Goal: Information Seeking & Learning: Find specific fact

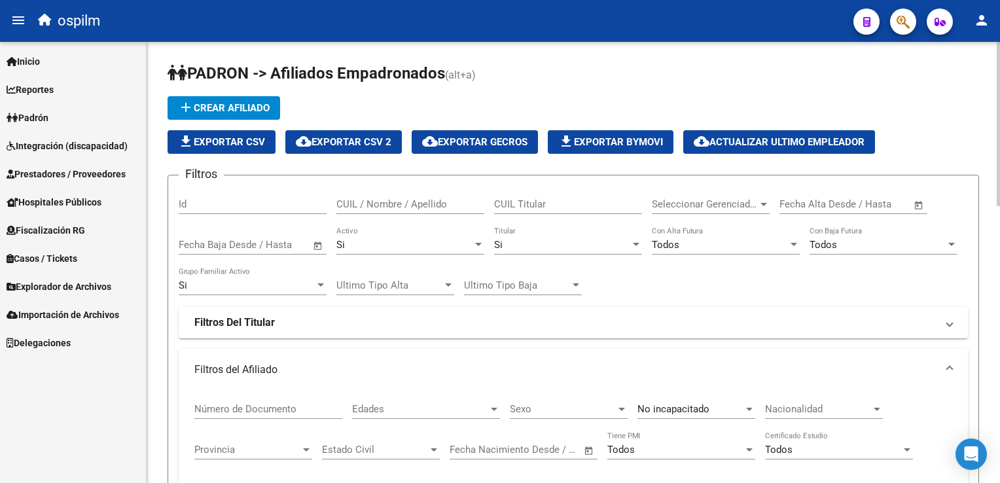
click at [1000, 126] on html "menu ospilm person Firma Express Inicio Instructivos Contacto OS Reportes Ingre…" at bounding box center [500, 241] width 1000 height 483
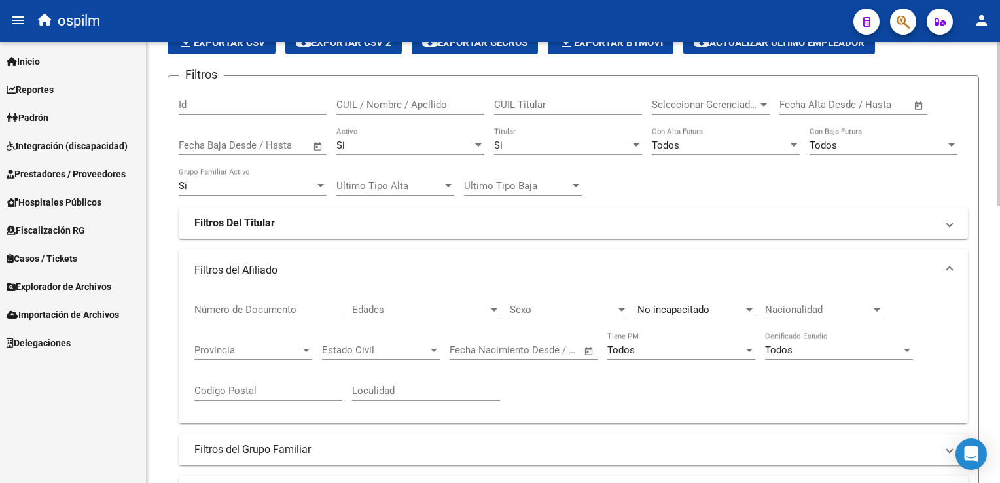
scroll to position [137, 0]
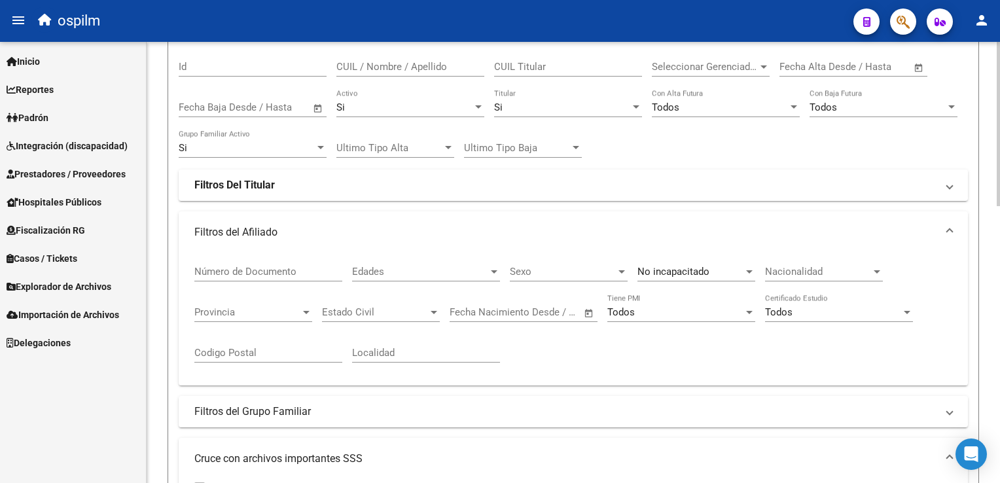
click at [1000, 164] on html "menu ospilm person Firma Express Inicio Instructivos Contacto OS Reportes Ingre…" at bounding box center [500, 241] width 1000 height 483
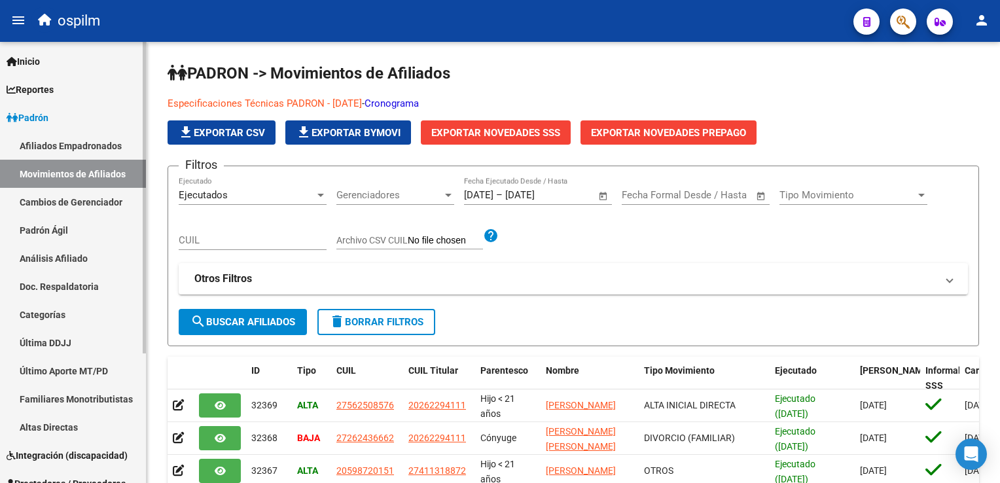
click at [58, 144] on link "Afiliados Empadronados" at bounding box center [73, 146] width 146 height 28
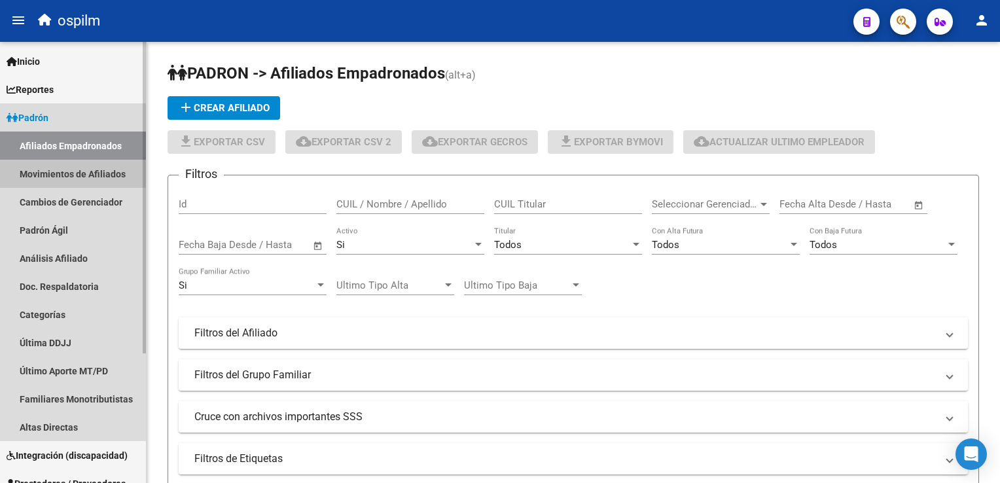
click at [59, 171] on link "Movimientos de Afiliados" at bounding box center [73, 174] width 146 height 28
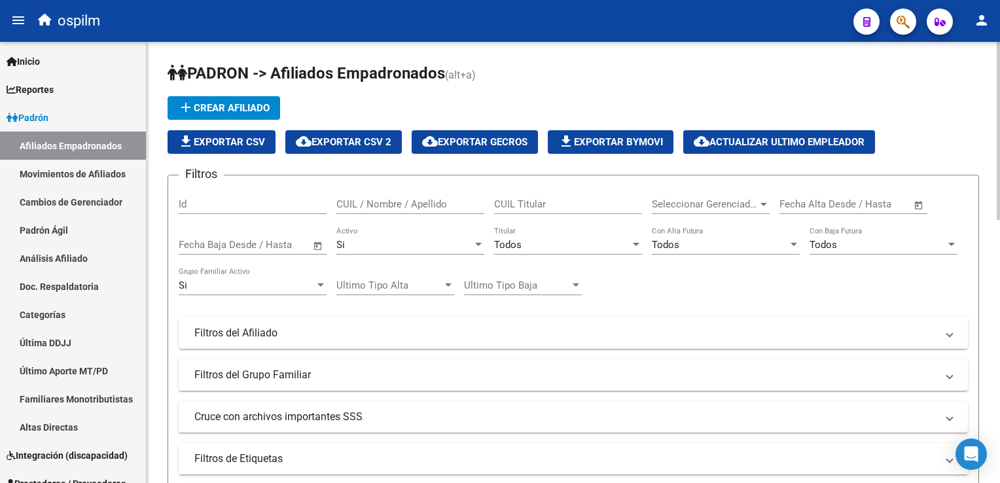
click at [537, 102] on div "add Crear Afiliado file_download Exportar CSV cloud_download Exportar CSV 2 clo…" at bounding box center [574, 125] width 812 height 58
drag, startPoint x: 596, startPoint y: 67, endPoint x: 572, endPoint y: 83, distance: 29.4
click at [596, 67] on h1 "PADRON -> Afiliados Empadronados (alt+a)" at bounding box center [574, 74] width 812 height 23
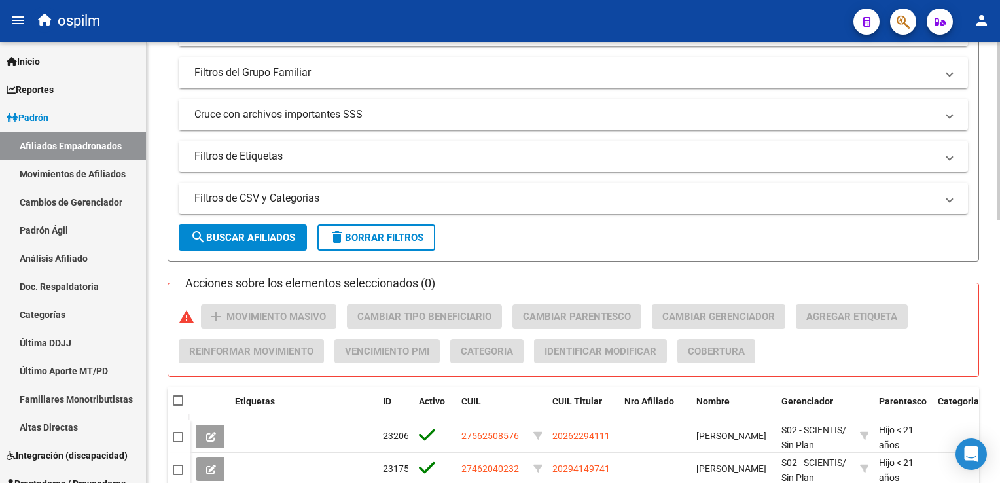
scroll to position [338, 0]
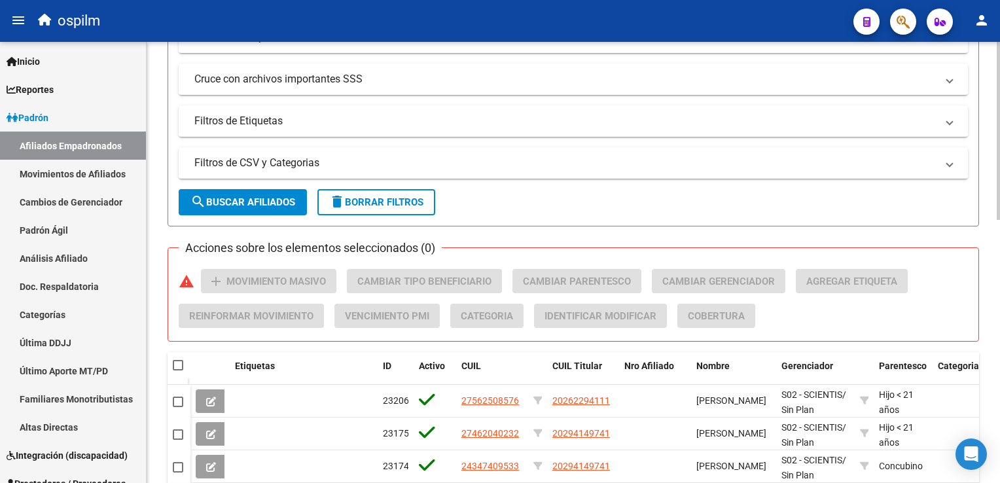
click at [991, 301] on div "PADRON -> Afiliados Empadronados (alt+a) add Crear Afiliado file_download Expor…" at bounding box center [575, 245] width 857 height 1083
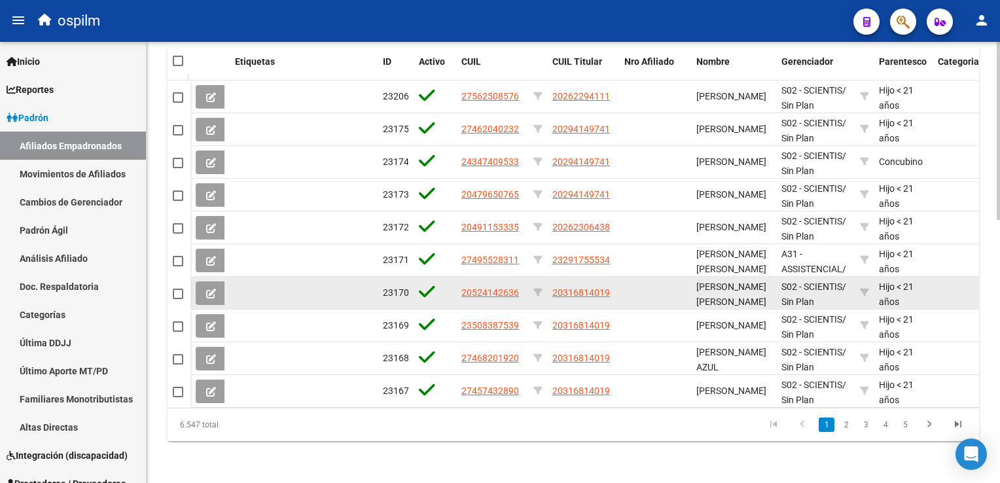
scroll to position [39, 0]
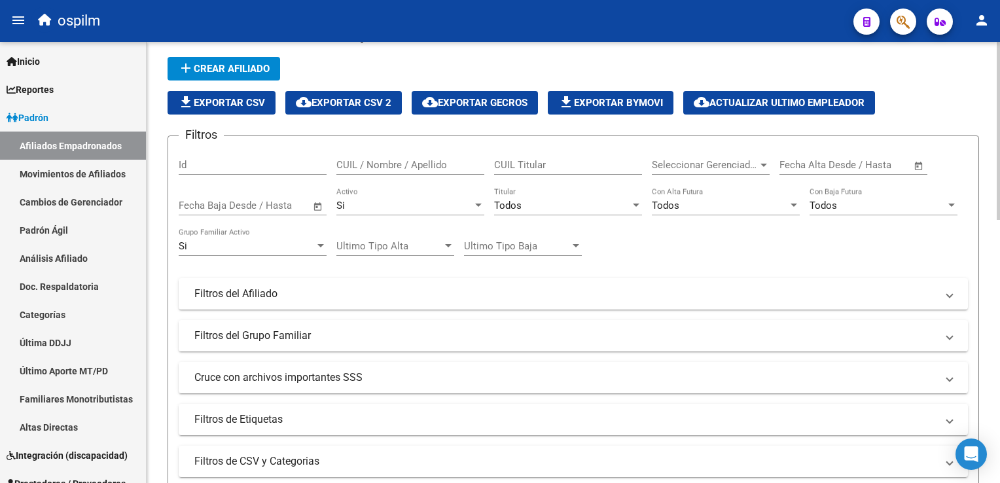
click at [530, 196] on div "Todos Titular" at bounding box center [568, 201] width 148 height 28
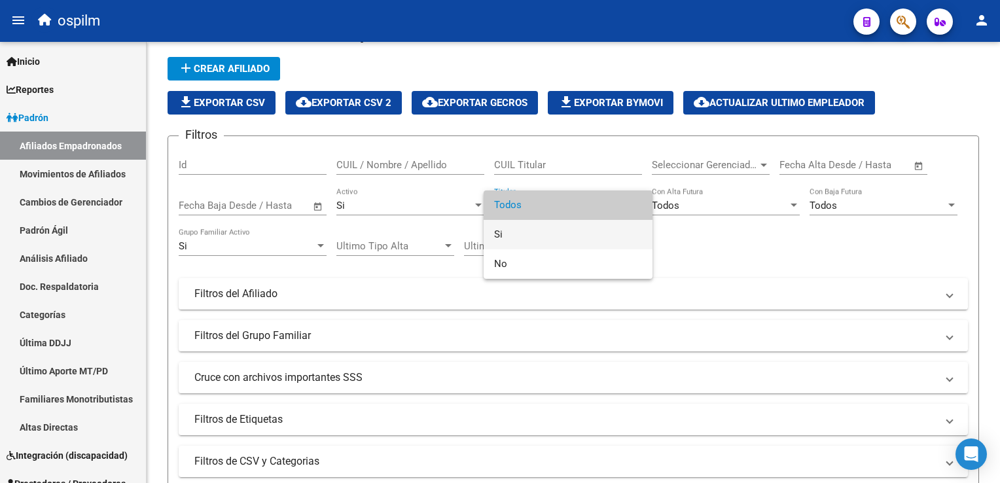
click at [498, 227] on span "Si" at bounding box center [568, 234] width 148 height 29
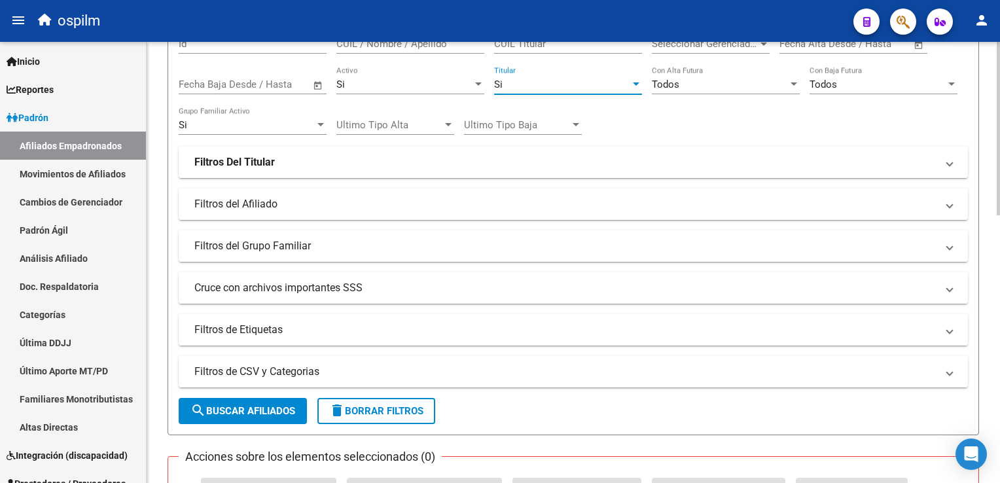
click at [1000, 176] on html "menu ospilm person Firma Express Inicio Calendario SSS Instructivos Contacto OS…" at bounding box center [500, 241] width 1000 height 483
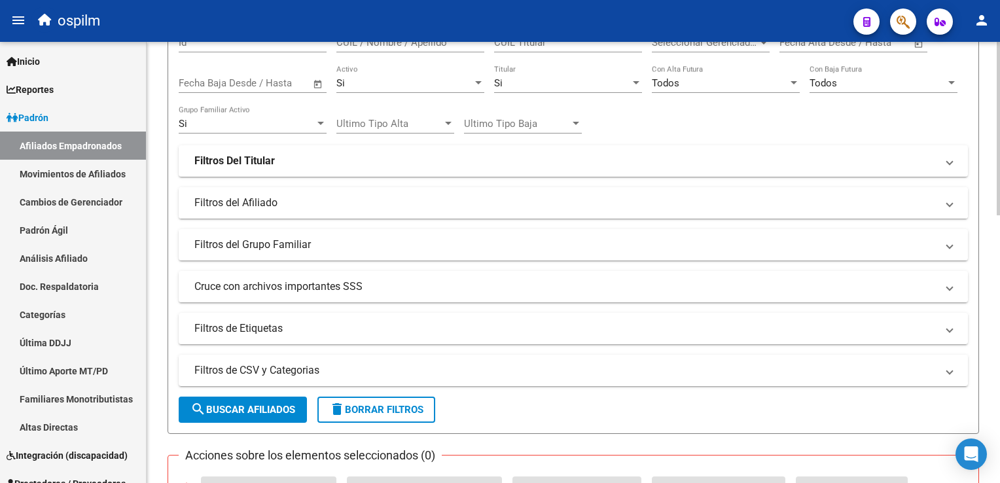
click at [271, 201] on mat-panel-title "Filtros del Afiliado" at bounding box center [565, 203] width 742 height 14
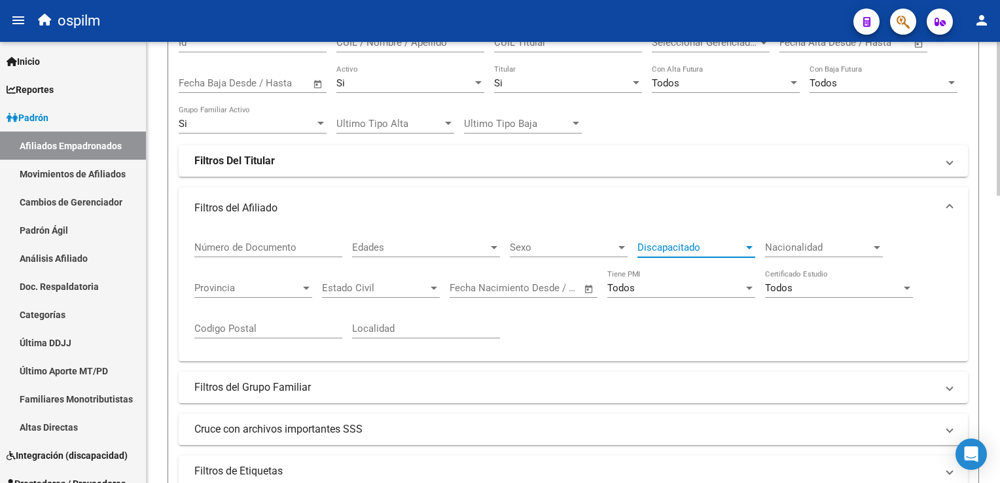
click at [688, 246] on span "Discapacitado" at bounding box center [691, 248] width 106 height 12
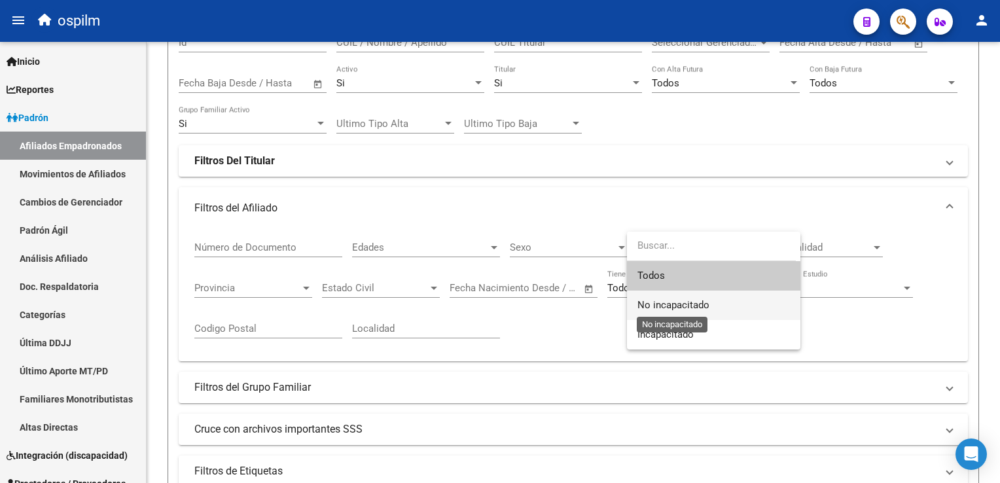
click at [659, 299] on span "No incapacitado" at bounding box center [674, 305] width 72 height 12
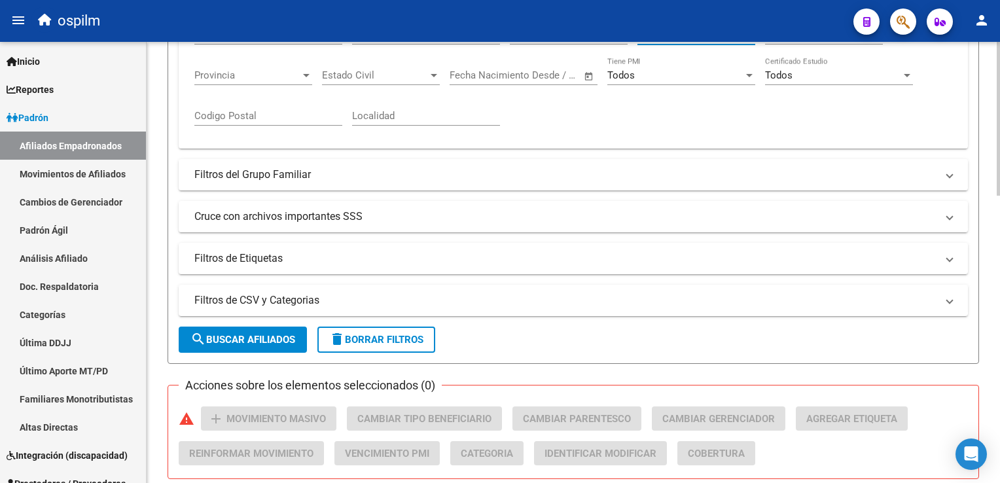
click at [1000, 198] on html "menu ospilm person Firma Express Inicio Calendario SSS Instructivos Contacto OS…" at bounding box center [500, 241] width 1000 height 483
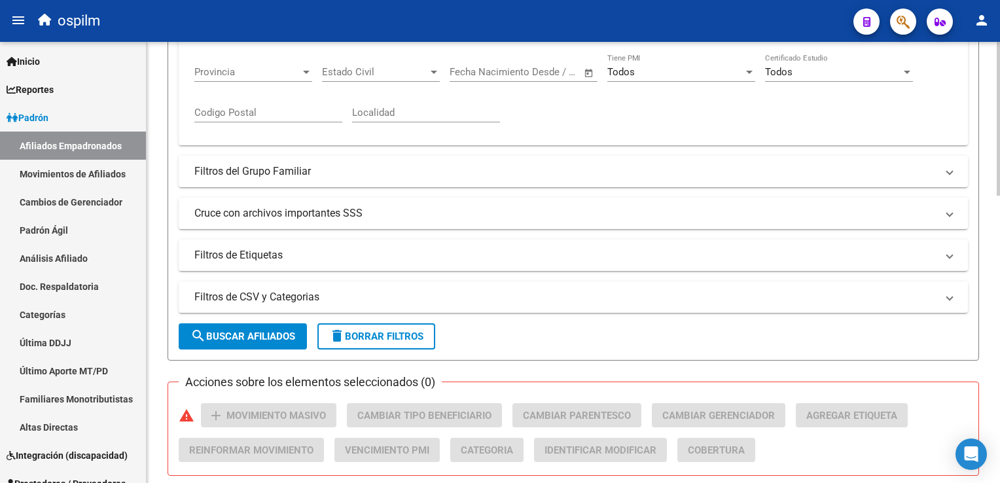
click at [308, 206] on mat-panel-title "Cruce con archivos importantes SSS" at bounding box center [565, 213] width 742 height 14
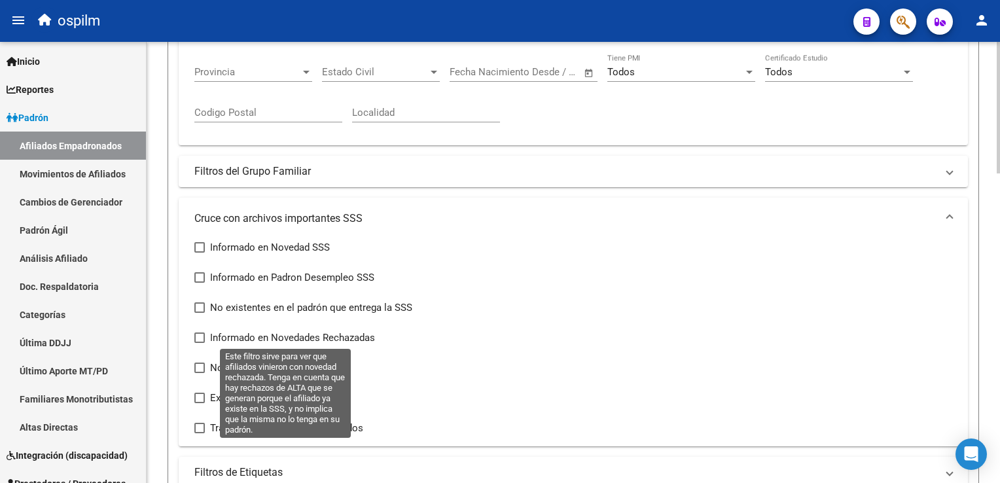
click at [198, 335] on span at bounding box center [199, 338] width 10 height 10
click at [199, 343] on input "Informado en Novedades Rechazadas" at bounding box center [199, 343] width 1 height 1
checkbox input "true"
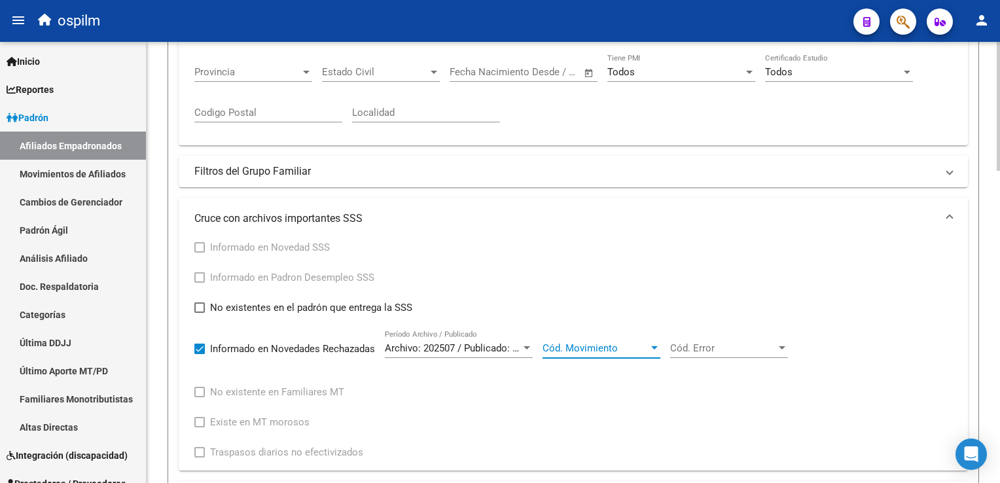
click at [592, 342] on span "Cód. Movimiento" at bounding box center [596, 348] width 106 height 12
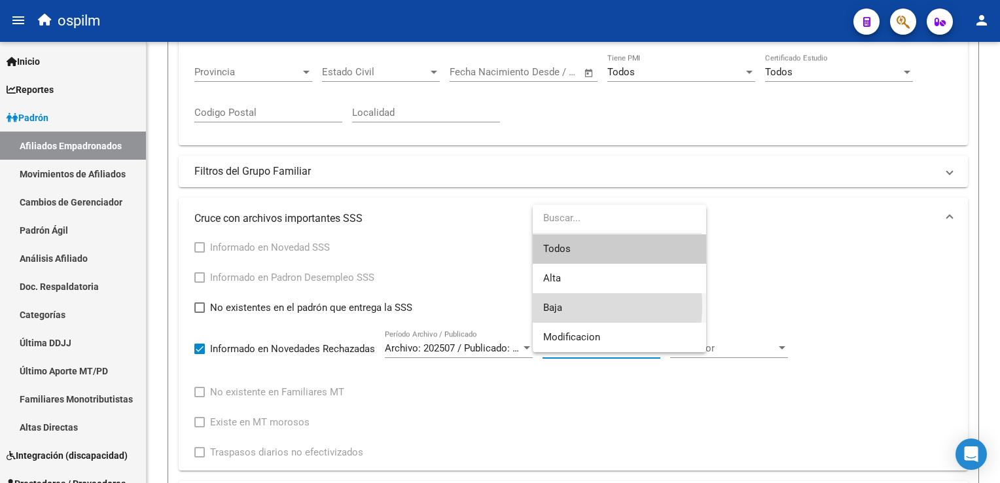
click at [568, 306] on span "Baja" at bounding box center [619, 307] width 153 height 29
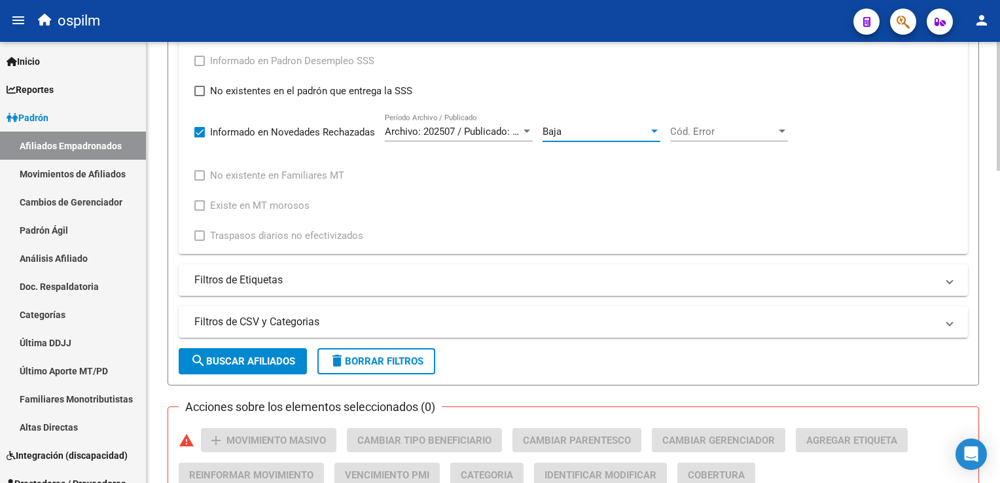
scroll to position [598, 0]
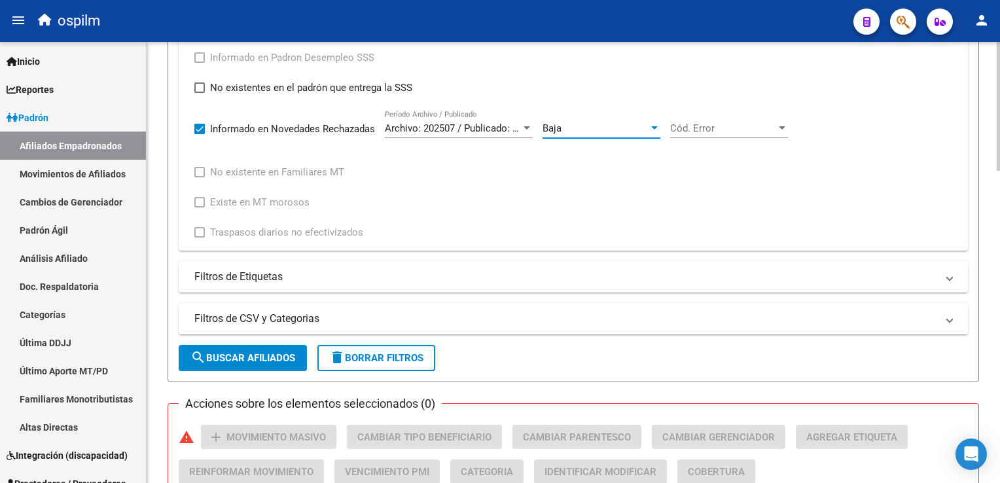
click at [995, 236] on div "PADRON -> Afiliados Empadronados (alt+a) add Crear Afiliado file_download Expor…" at bounding box center [575, 194] width 857 height 1500
click at [711, 135] on div "Cód. Error Cód. Error" at bounding box center [729, 124] width 118 height 28
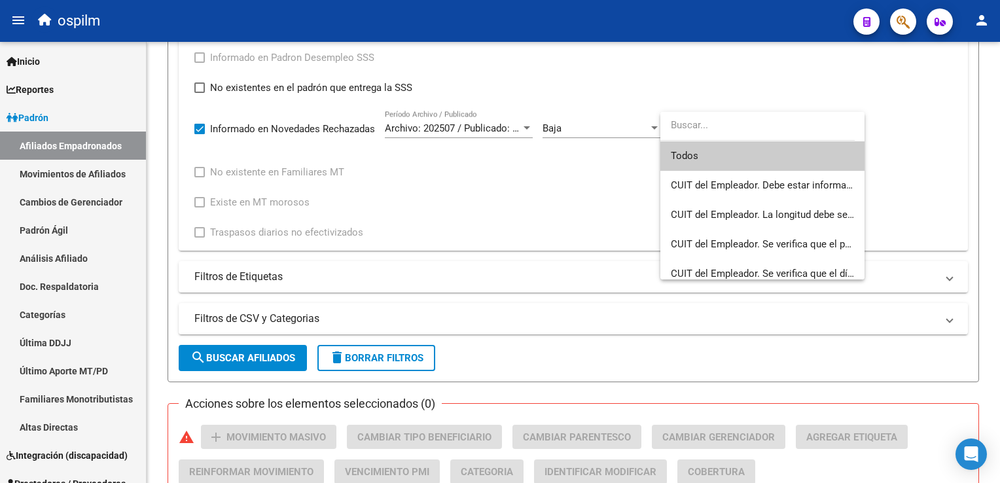
click at [693, 151] on span "Todos" at bounding box center [762, 155] width 183 height 29
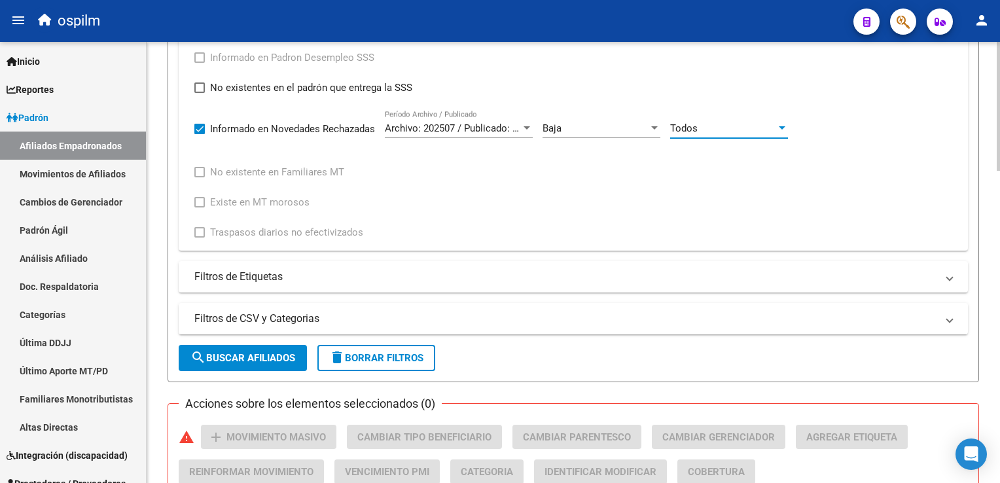
click at [261, 357] on span "search Buscar Afiliados" at bounding box center [243, 358] width 105 height 12
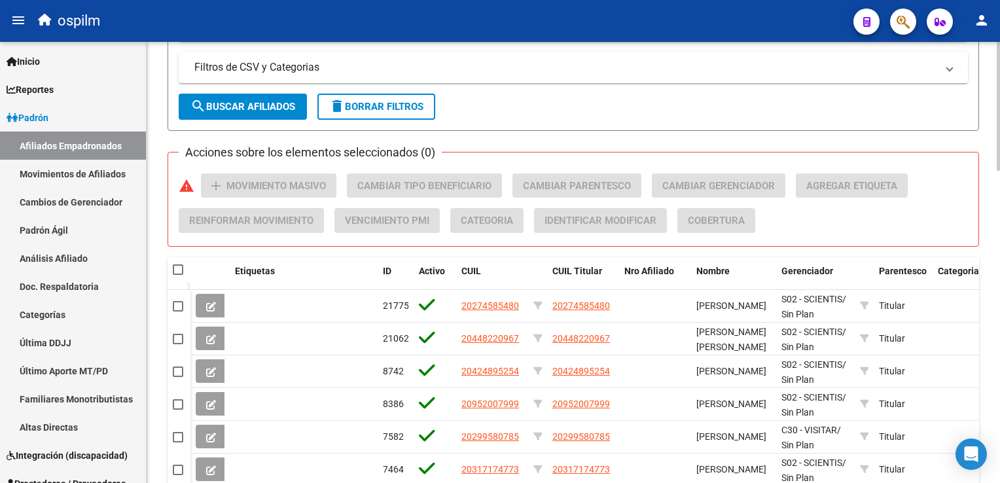
click at [998, 295] on div at bounding box center [998, 356] width 3 height 129
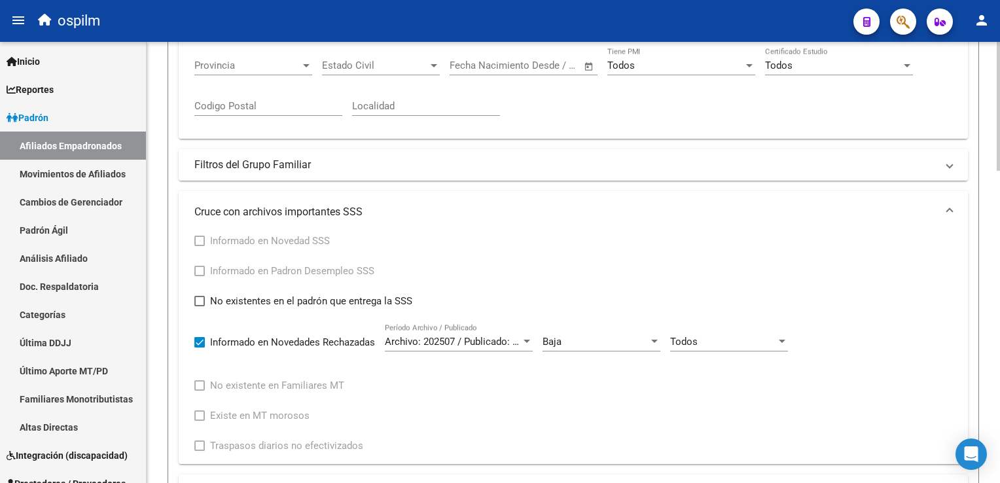
click at [998, 236] on div at bounding box center [998, 262] width 3 height 441
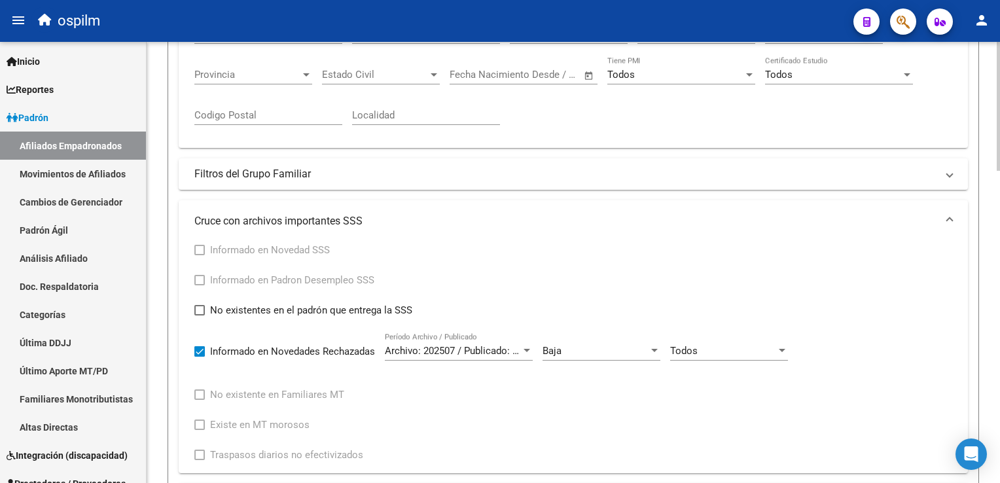
click at [998, 217] on div at bounding box center [998, 217] width 3 height 129
click at [998, 159] on div at bounding box center [998, 217] width 3 height 129
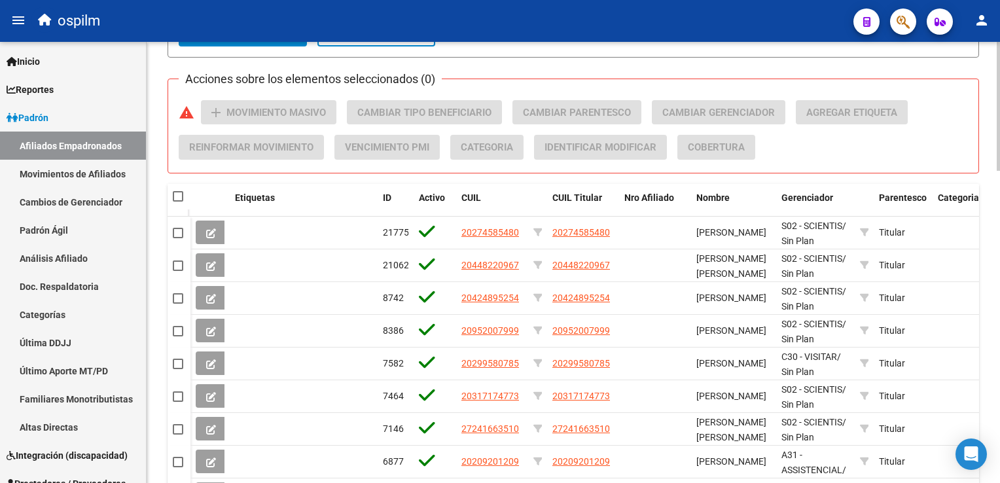
click at [1000, 329] on html "menu ospilm person Firma Express Inicio Calendario SSS Instructivos Contacto OS…" at bounding box center [500, 241] width 1000 height 483
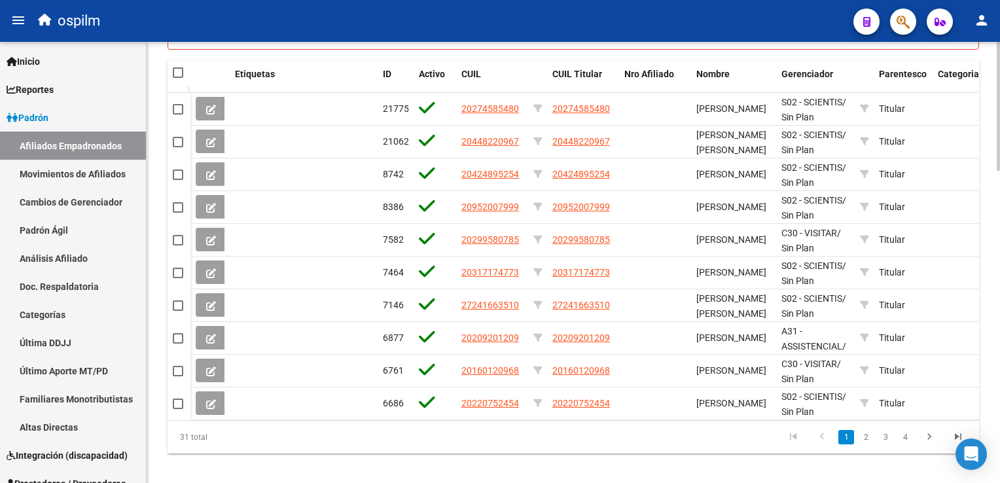
scroll to position [1059, 0]
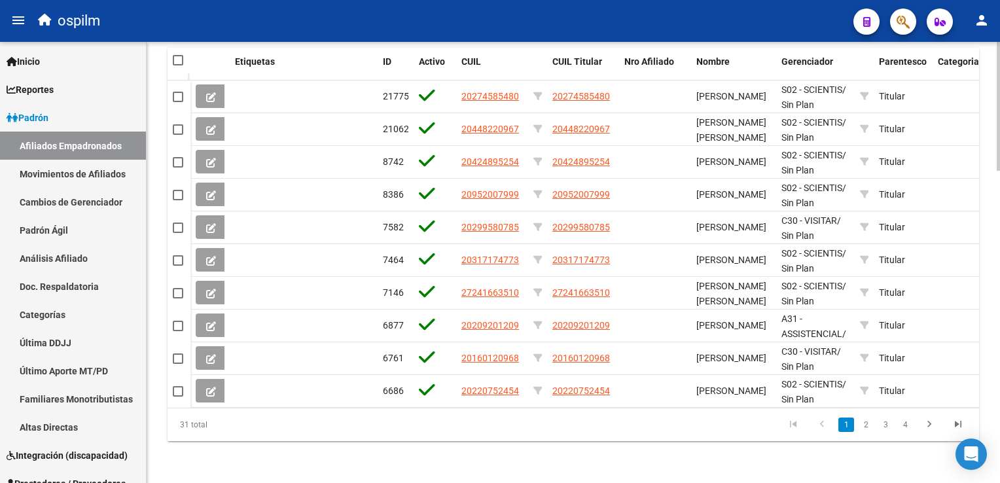
click at [1000, 359] on html "menu ospilm person Firma Express Inicio Calendario SSS Instructivos Contacto OS…" at bounding box center [500, 241] width 1000 height 483
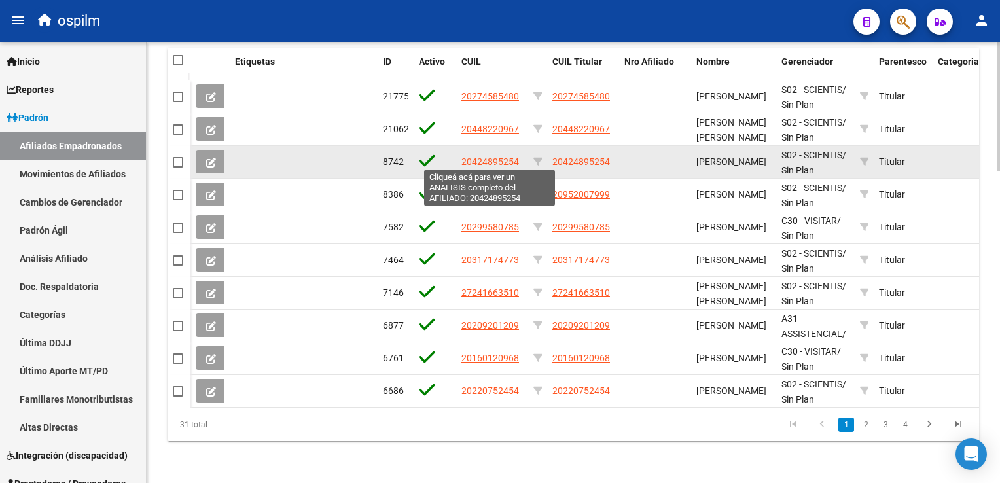
click at [490, 158] on span "20424895254" at bounding box center [491, 161] width 58 height 10
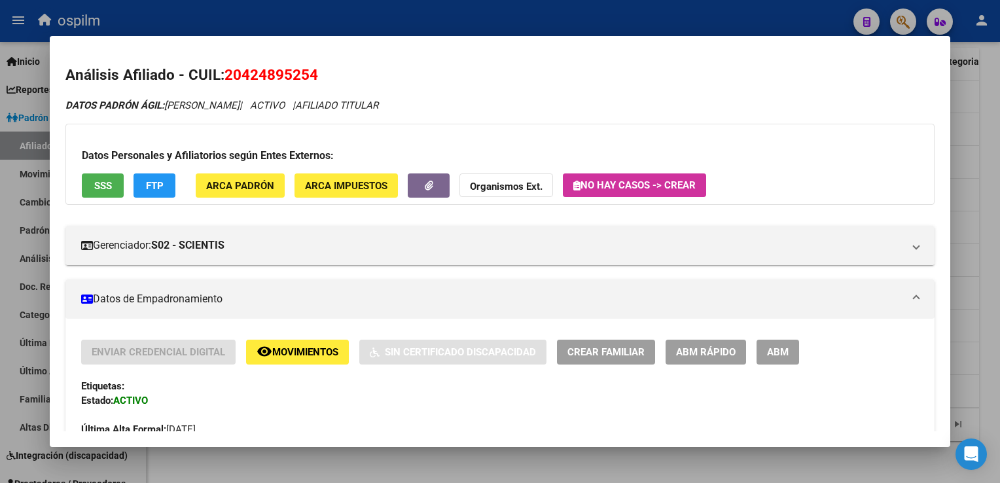
click at [995, 140] on div at bounding box center [500, 241] width 1000 height 483
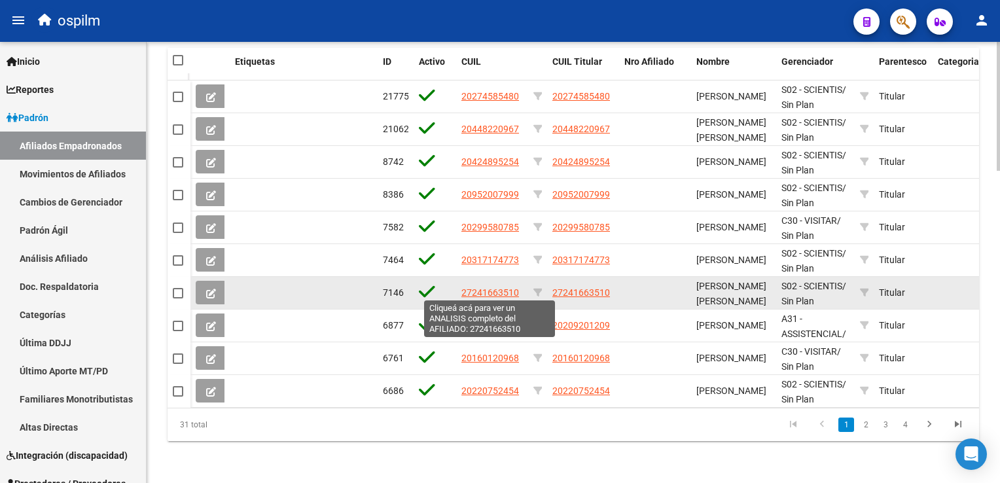
click at [491, 289] on span "27241663510" at bounding box center [491, 292] width 58 height 10
type textarea "27241663510"
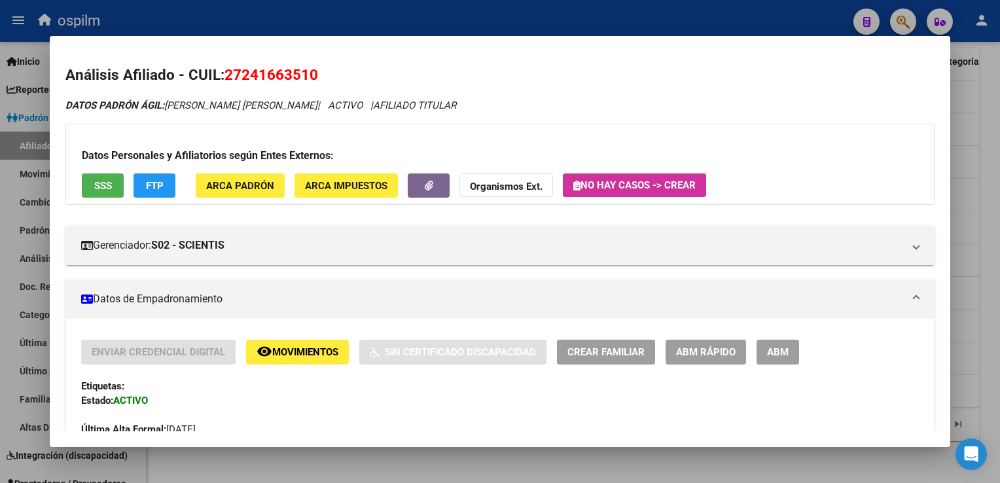
drag, startPoint x: 333, startPoint y: 70, endPoint x: 227, endPoint y: 77, distance: 105.6
click at [227, 77] on h2 "Análisis Afiliado - CUIL: 27241663510" at bounding box center [499, 75] width 869 height 22
copy span "27241663510"
